Goal: Book appointment/travel/reservation

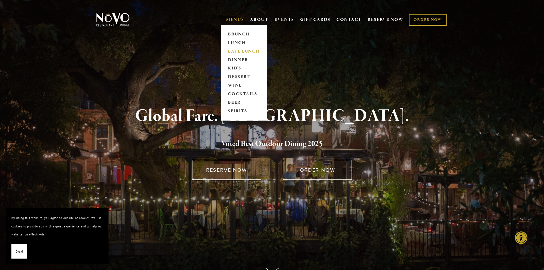
click at [249, 51] on link "LATE LUNCH" at bounding box center [244, 51] width 36 height 9
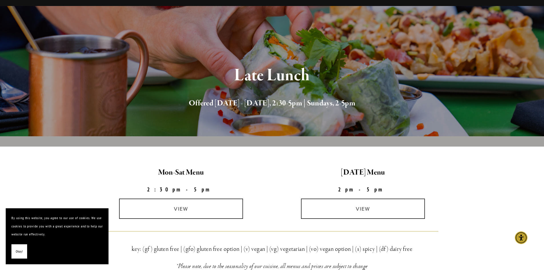
scroll to position [29, 0]
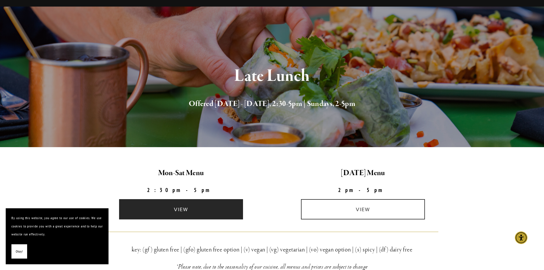
click at [178, 210] on link "view" at bounding box center [181, 209] width 124 height 20
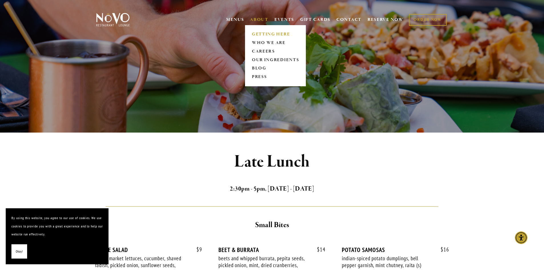
click at [270, 33] on link "GETTING HERE" at bounding box center [275, 34] width 51 height 9
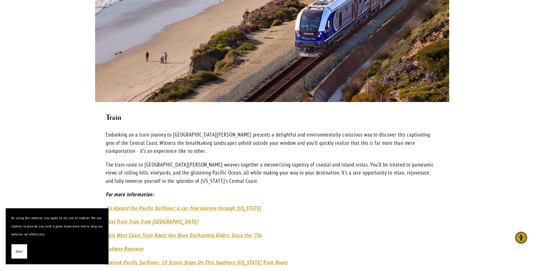
scroll to position [771, 0]
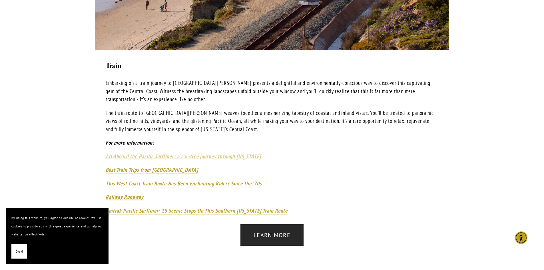
click at [220, 153] on em "All Aboard the Pacific Surfliner: a car-free journey through [US_STATE]" at bounding box center [183, 156] width 155 height 7
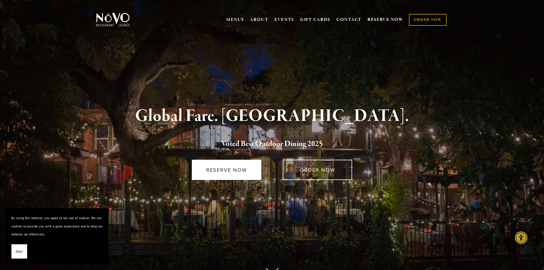
click at [226, 169] on link "RESERVE NOW" at bounding box center [226, 170] width 69 height 20
